Goal: Book appointment/travel/reservation

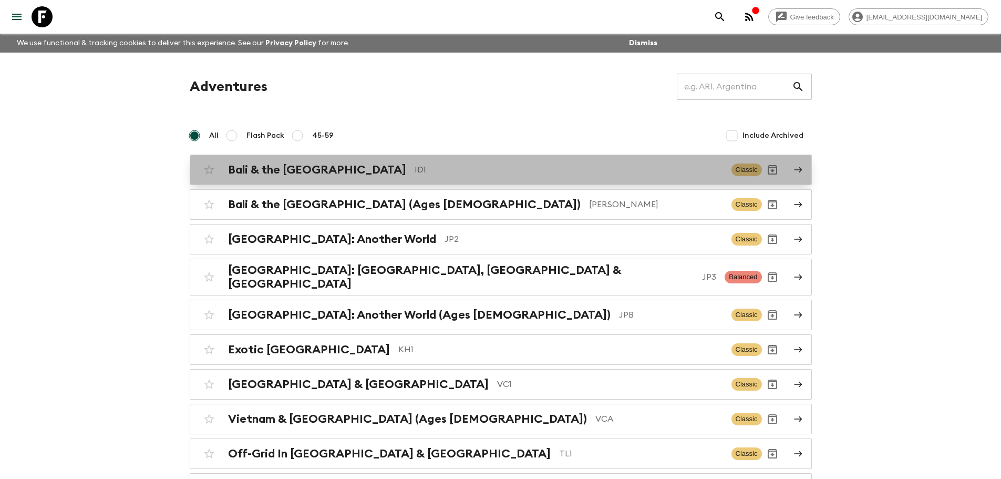
click at [273, 170] on h2 "Bali & the [GEOGRAPHIC_DATA]" at bounding box center [317, 170] width 178 height 14
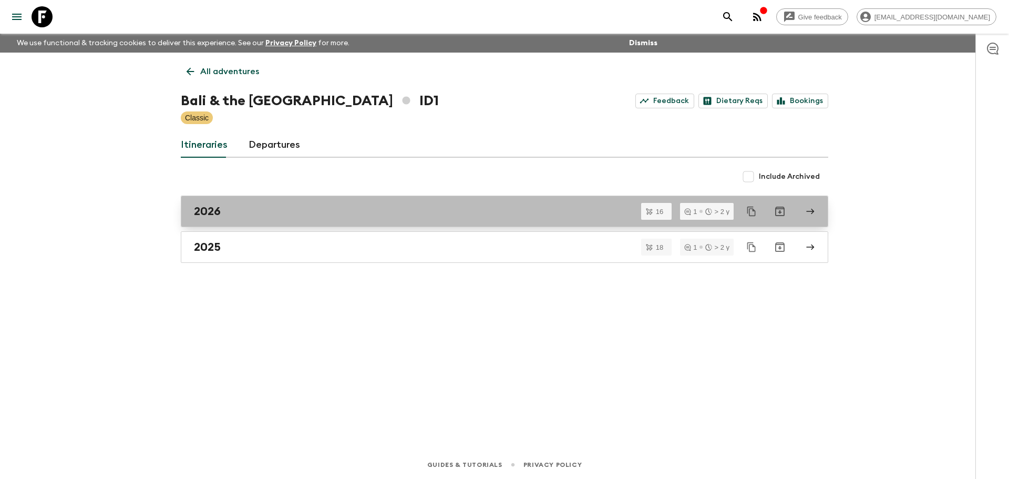
click at [238, 214] on div "2026" at bounding box center [494, 211] width 601 height 14
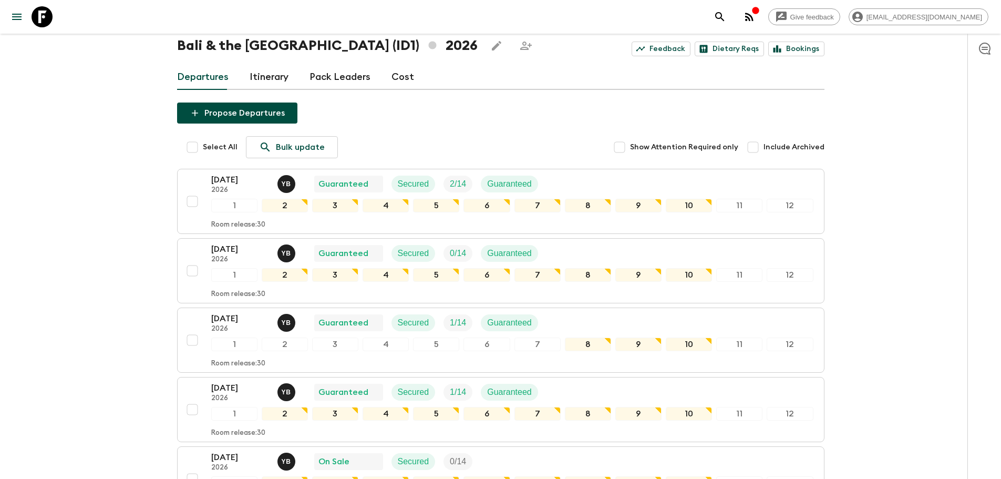
scroll to position [24, 0]
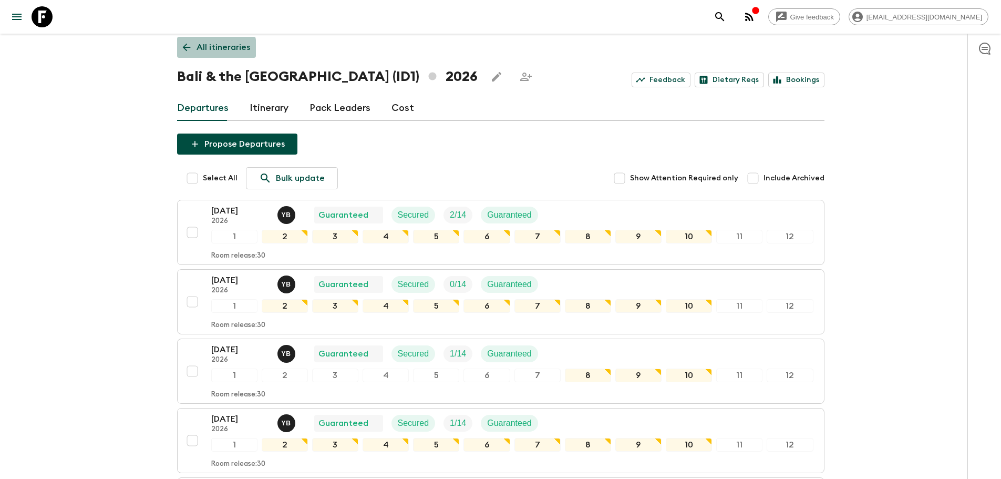
click at [187, 48] on icon at bounding box center [187, 48] width 12 height 12
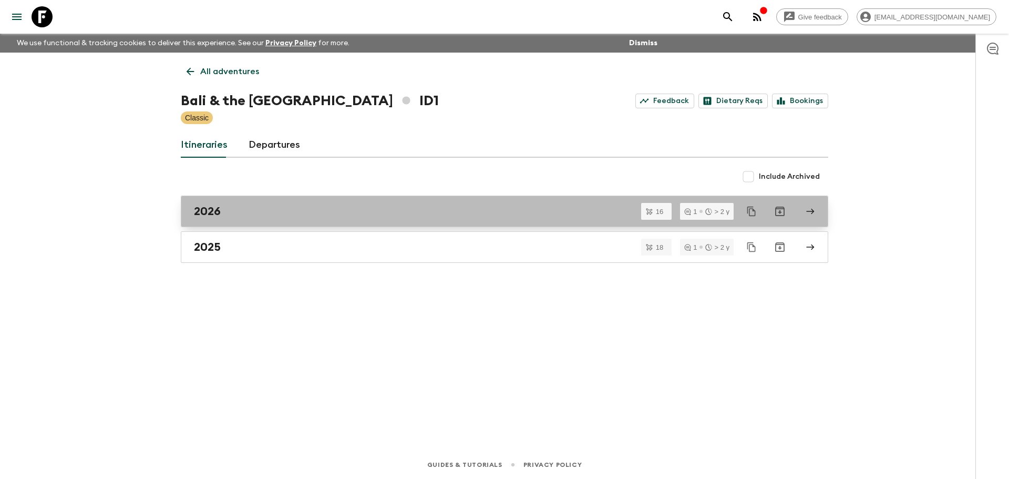
click at [254, 209] on div "2026" at bounding box center [494, 211] width 601 height 14
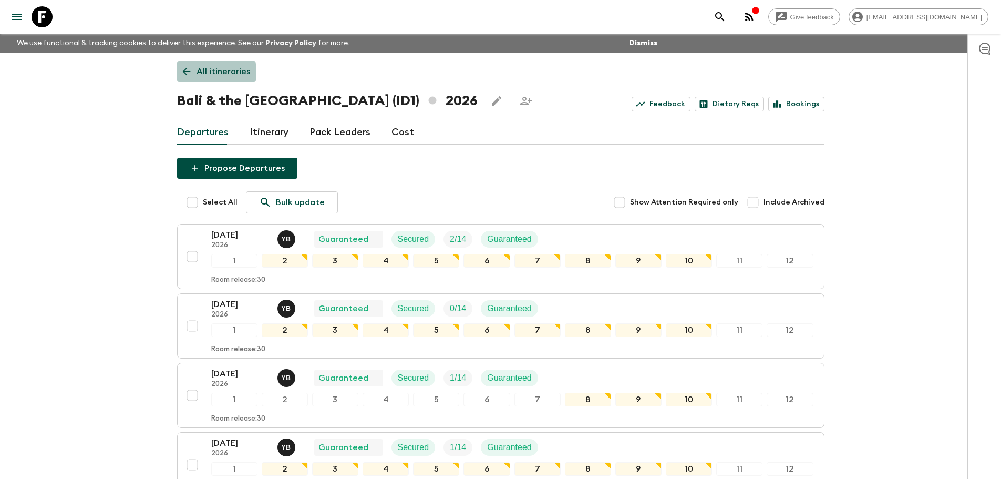
click at [187, 73] on icon at bounding box center [187, 72] width 12 height 12
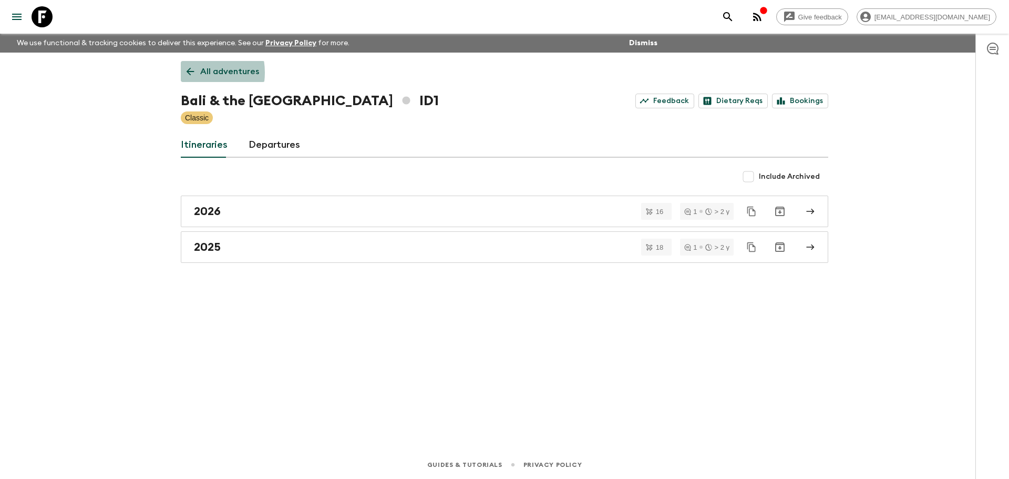
click at [187, 73] on icon at bounding box center [190, 72] width 12 height 12
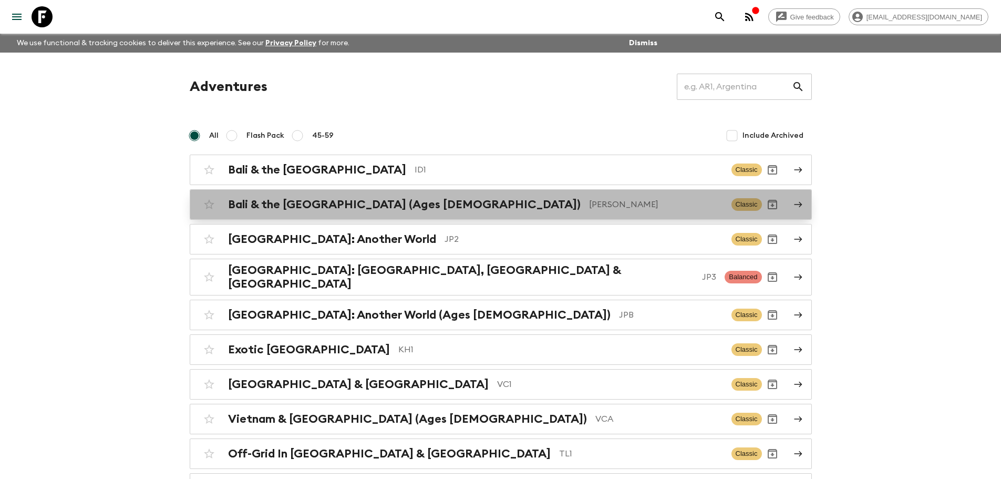
click at [348, 202] on h2 "Bali & the [GEOGRAPHIC_DATA] (Ages [DEMOGRAPHIC_DATA])" at bounding box center [404, 205] width 353 height 14
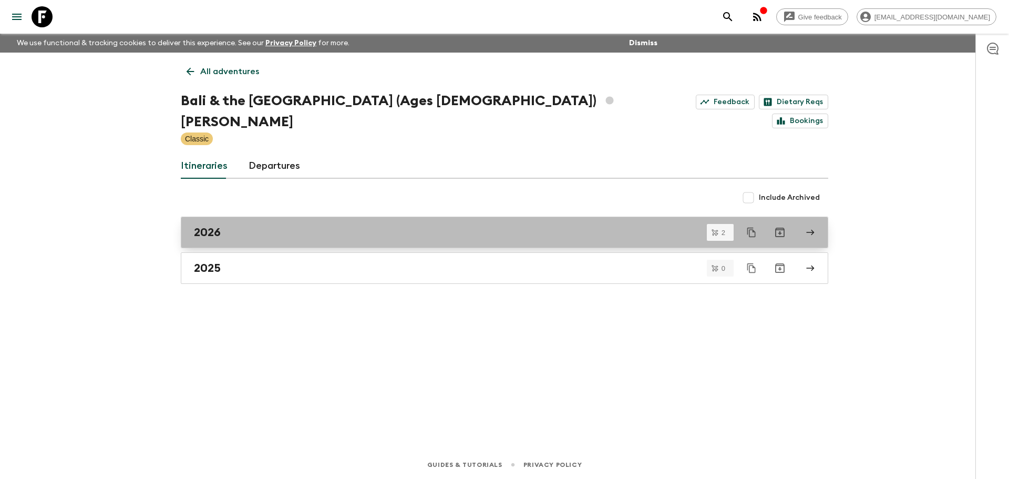
click at [284, 225] on div "2026" at bounding box center [494, 232] width 601 height 14
